Goal: Find specific page/section

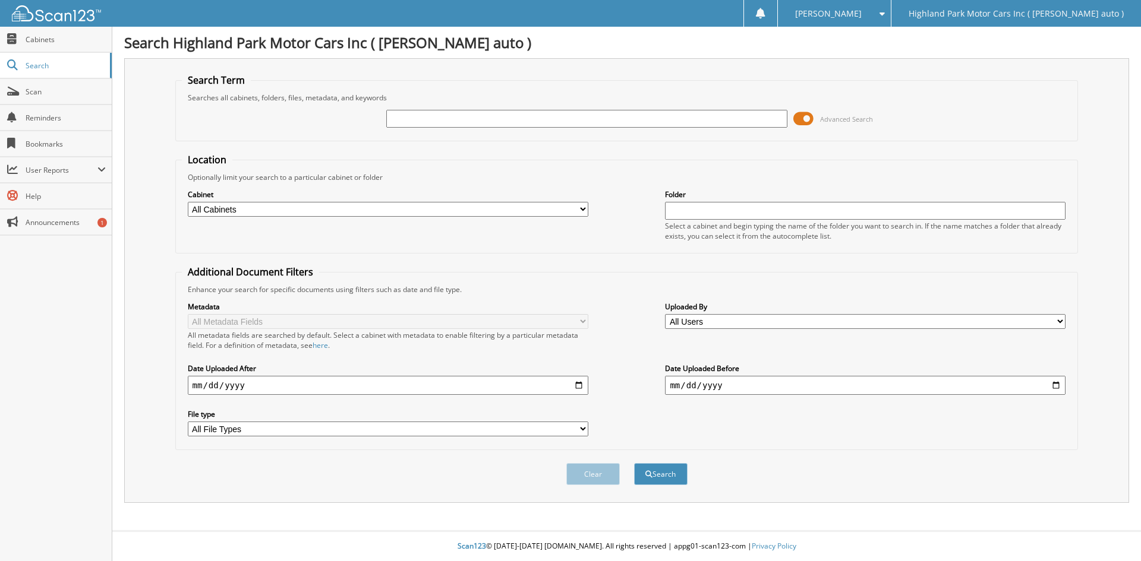
click at [809, 118] on span at bounding box center [803, 119] width 20 height 18
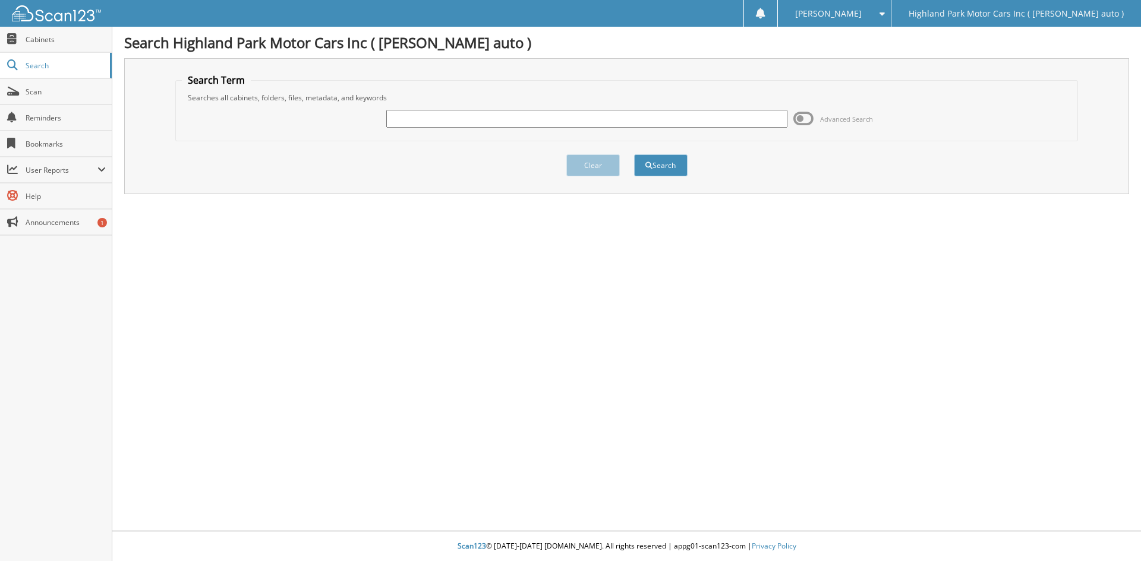
click at [724, 121] on input "text" at bounding box center [586, 119] width 400 height 18
type input "MS18632"
click at [634, 154] on button "Search" at bounding box center [660, 165] width 53 height 22
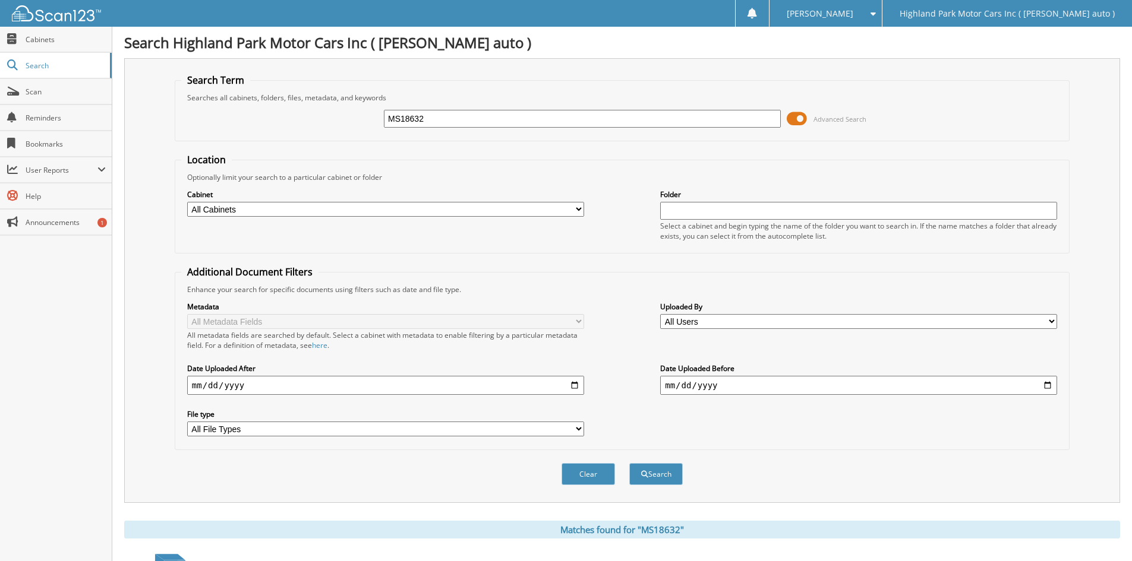
click at [797, 121] on span at bounding box center [797, 119] width 20 height 18
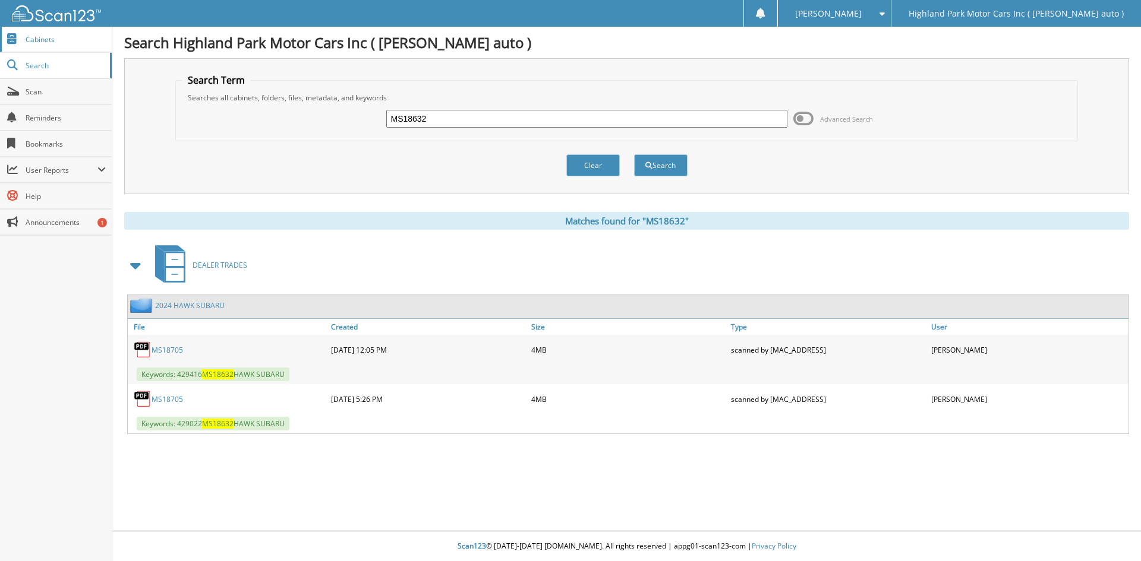
click at [81, 38] on span "Cabinets" at bounding box center [66, 39] width 80 height 10
